Goal: Check status

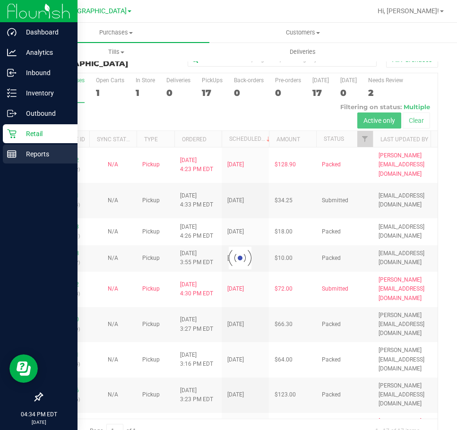
click at [38, 154] on p "Reports" at bounding box center [45, 153] width 57 height 11
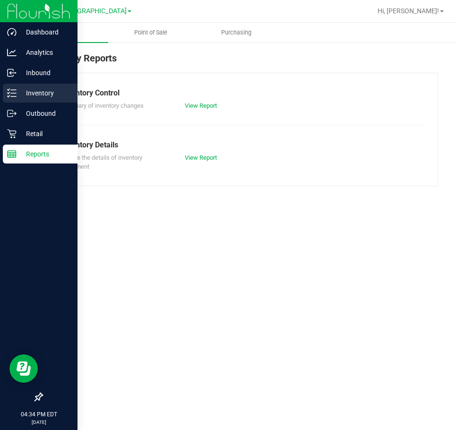
click at [44, 94] on p "Inventory" at bounding box center [45, 92] width 57 height 11
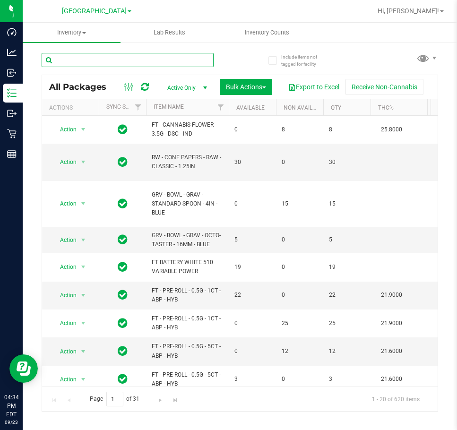
click at [104, 60] on input "text" at bounding box center [128, 60] width 172 height 14
type input "INVENTORY"
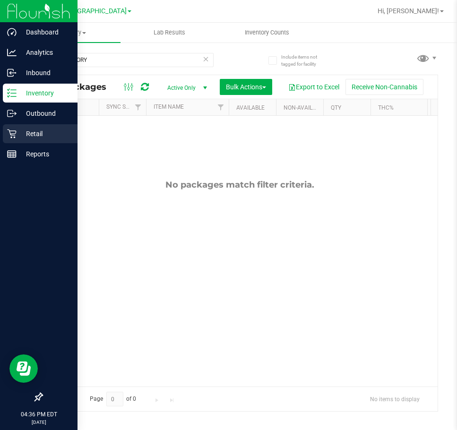
click at [22, 124] on div "Retail" at bounding box center [40, 133] width 75 height 19
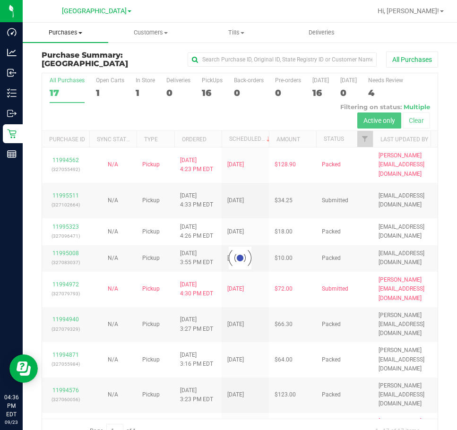
click at [74, 38] on uib-tab-heading "Purchases Summary of purchases Fulfillment All purchases" at bounding box center [66, 33] width 86 height 20
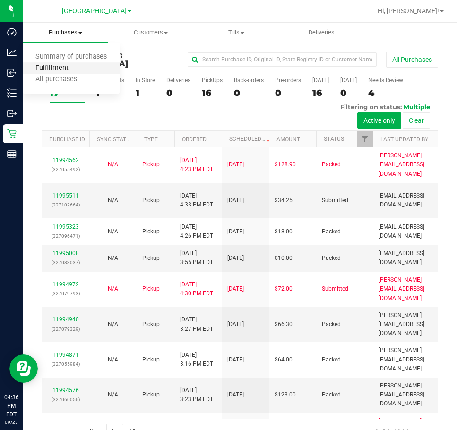
click at [74, 69] on span "Fulfillment" at bounding box center [52, 68] width 59 height 8
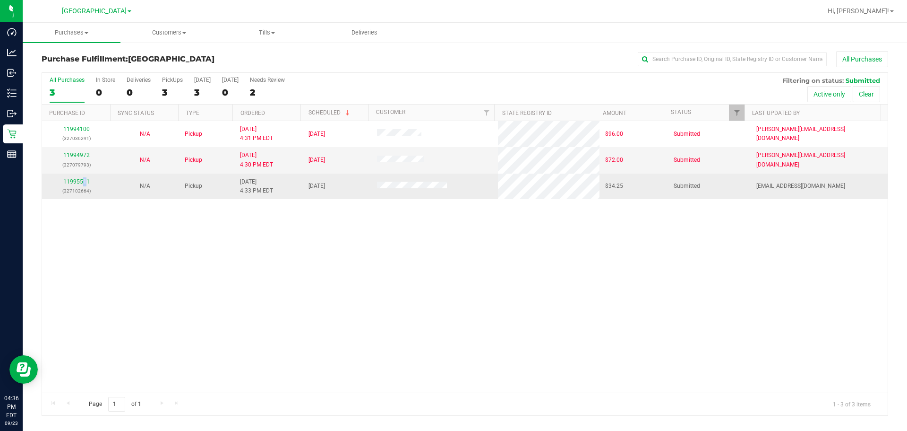
click at [84, 176] on td "11995511 (327102664)" at bounding box center [76, 186] width 69 height 26
click at [82, 182] on link "11995511" at bounding box center [76, 181] width 26 height 7
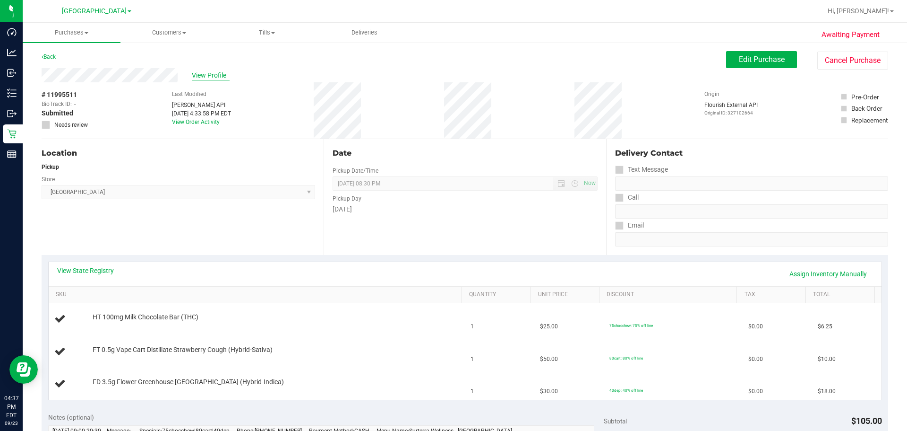
click at [215, 71] on span "View Profile" at bounding box center [211, 75] width 38 height 10
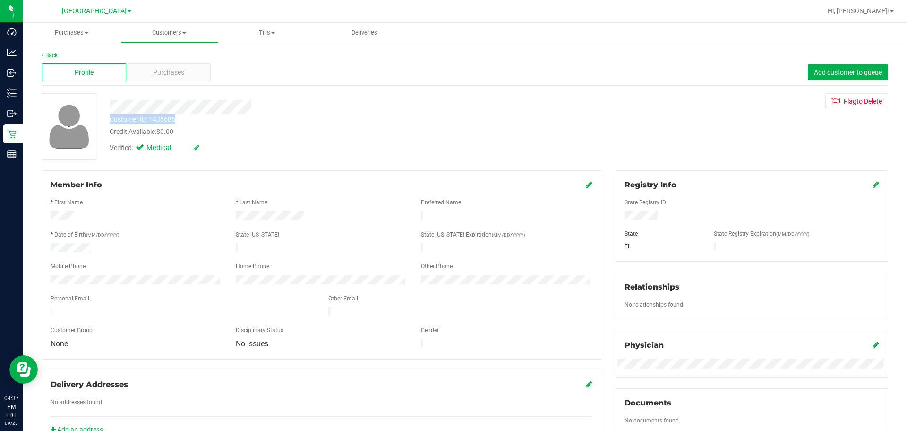
drag, startPoint x: 109, startPoint y: 107, endPoint x: 210, endPoint y: 117, distance: 101.6
click at [210, 117] on div "Customer ID: 1435686 Credit Available: $0.00 Verified: Medical" at bounding box center [318, 125] width 431 height 64
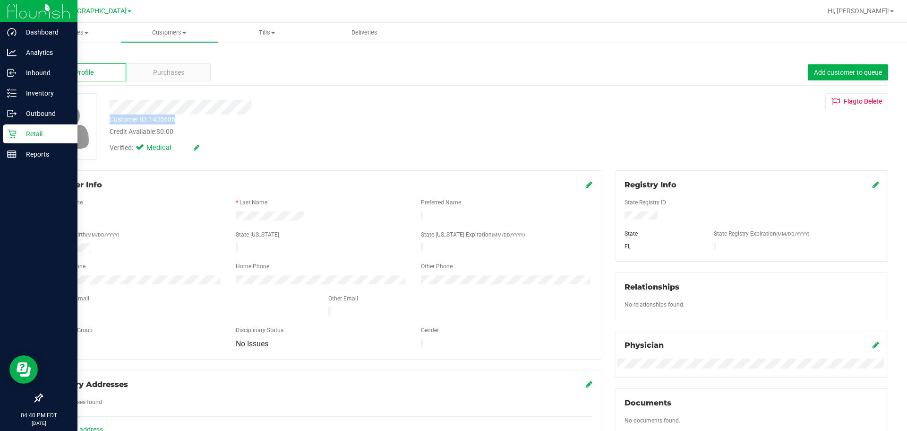
click at [33, 127] on div "Retail" at bounding box center [40, 133] width 75 height 19
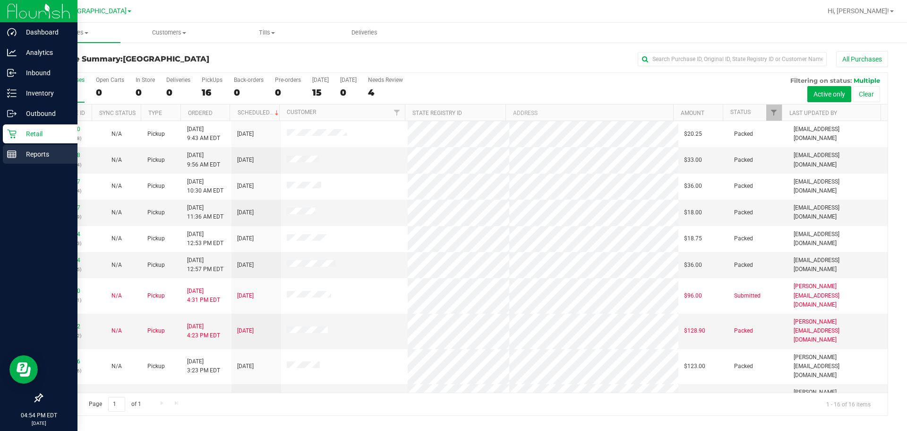
click at [38, 157] on p "Reports" at bounding box center [45, 153] width 57 height 11
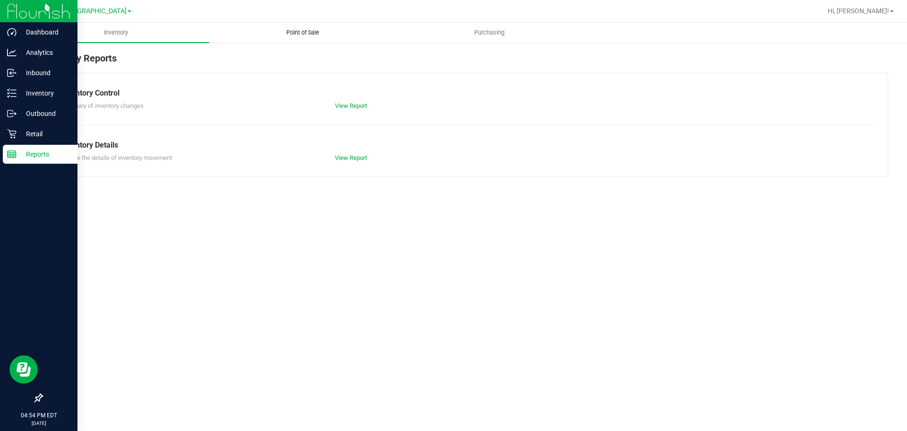
click at [298, 39] on uib-tab-heading "Point of Sale" at bounding box center [303, 32] width 186 height 19
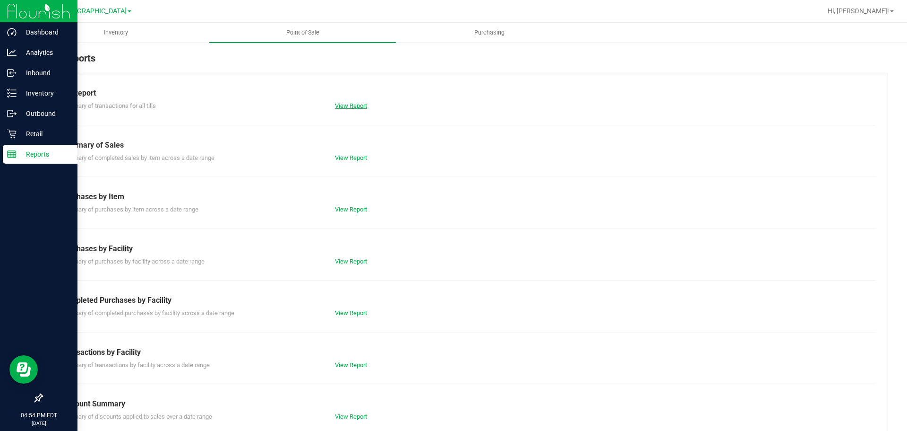
click at [352, 104] on link "View Report" at bounding box center [351, 105] width 32 height 7
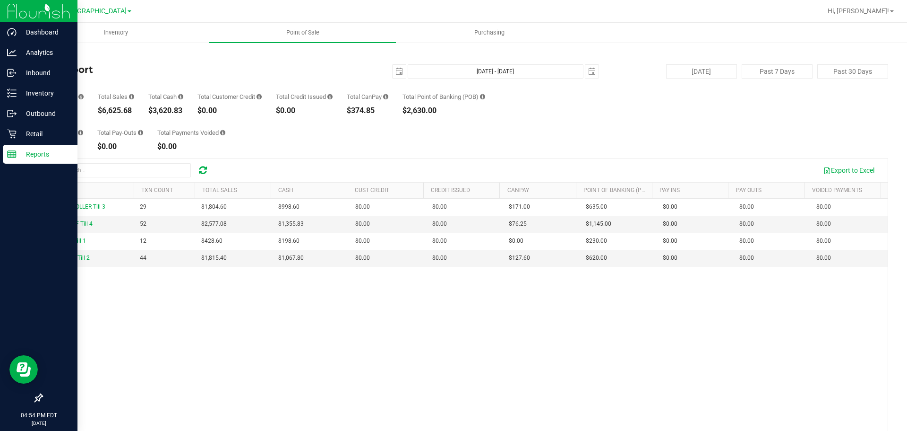
click at [114, 111] on div "$6,625.68" at bounding box center [116, 111] width 36 height 8
copy div "6,625.68"
click at [58, 137] on p "Retail" at bounding box center [45, 133] width 57 height 11
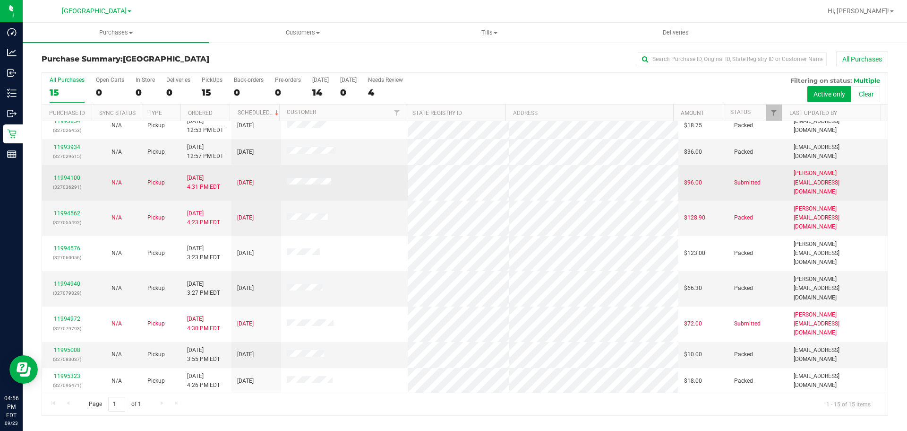
scroll to position [121, 0]
